Goal: Information Seeking & Learning: Learn about a topic

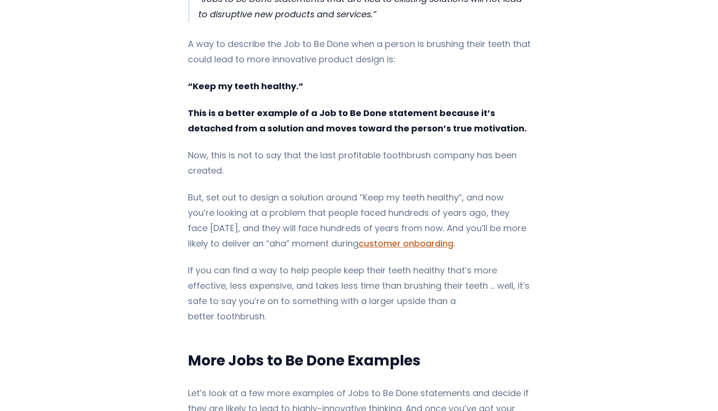
scroll to position [781, 0]
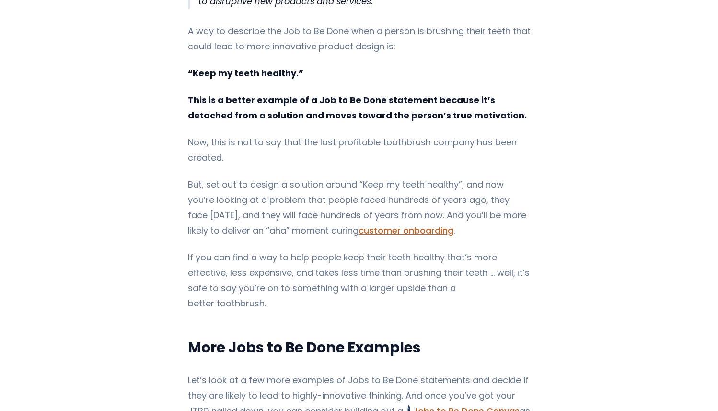
click at [312, 94] on strong "This is a better example of a Job to Be Done statement because it’s detached fr…" at bounding box center [357, 107] width 339 height 27
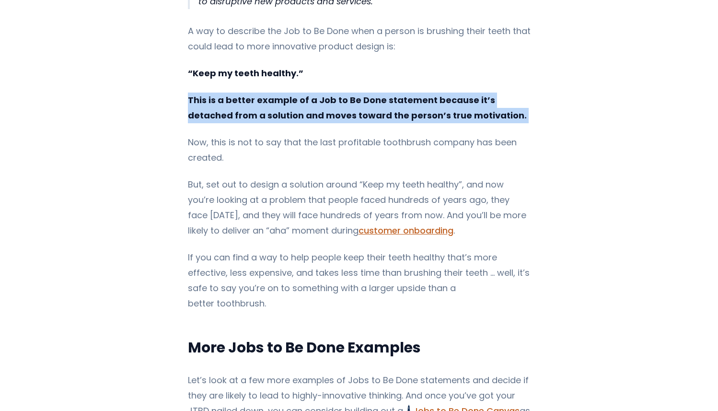
click at [282, 93] on p "This is a better example of a Job to Be Done statement because it’s detached fr…" at bounding box center [359, 108] width 343 height 31
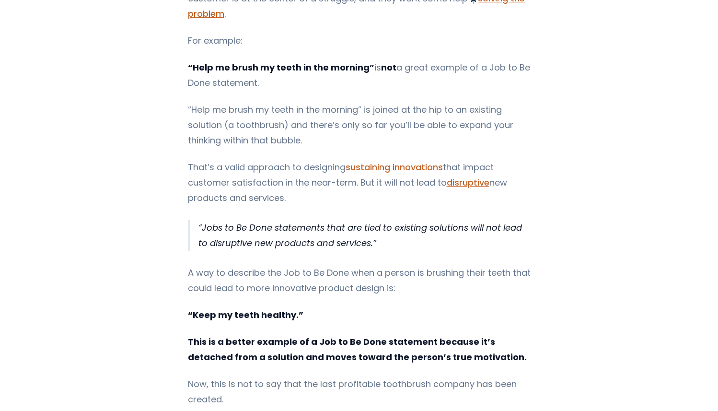
scroll to position [503, 0]
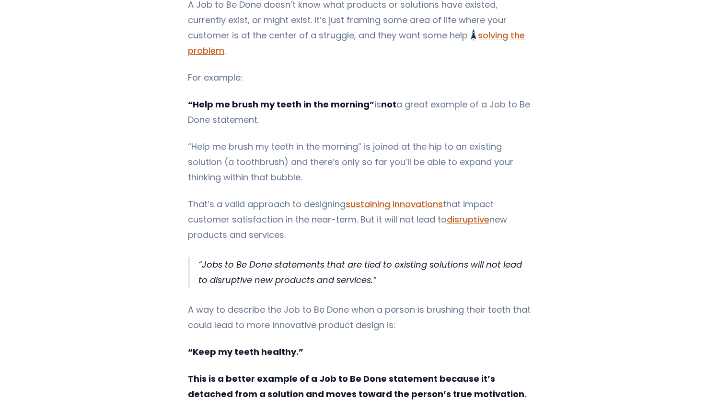
click at [282, 98] on strong "“Help me brush my teeth in the morning”" at bounding box center [281, 104] width 187 height 12
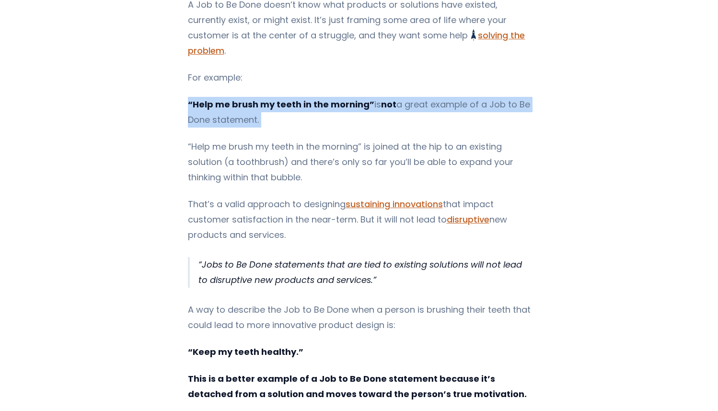
click at [259, 98] on strong "“Help me brush my teeth in the morning”" at bounding box center [281, 104] width 187 height 12
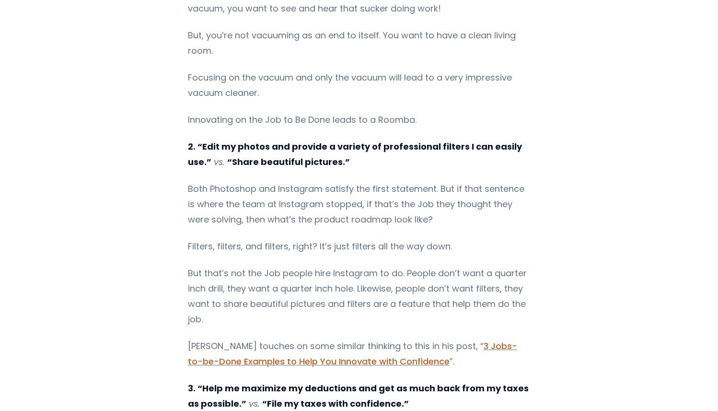
scroll to position [1685, 0]
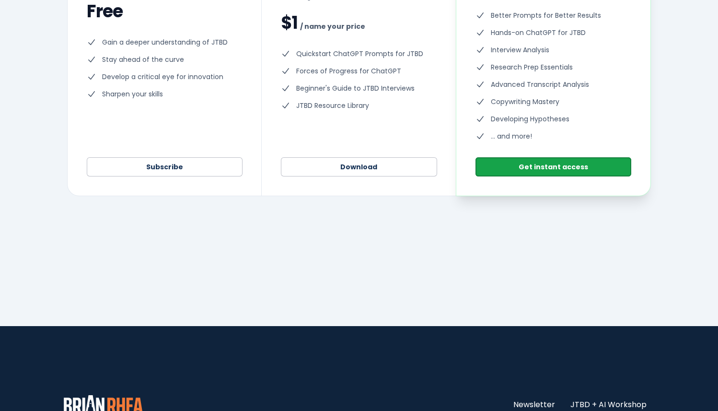
scroll to position [2744, 0]
